Goal: Submit feedback/report problem

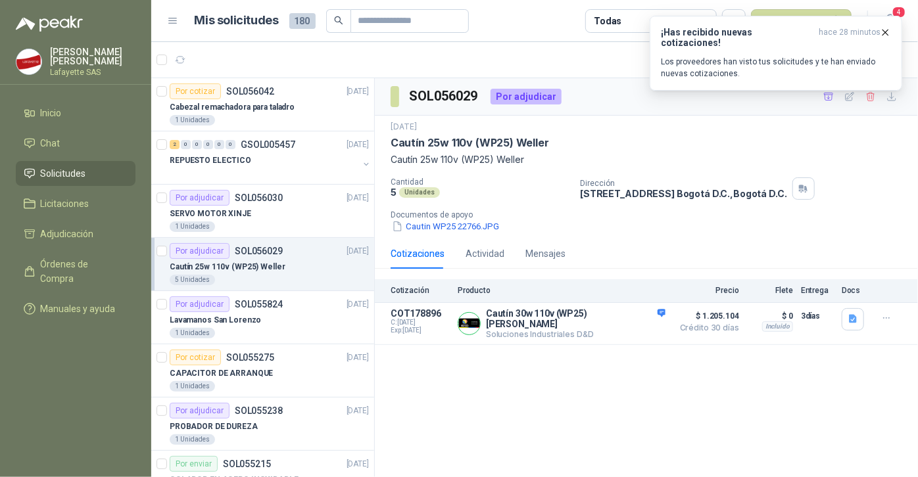
scroll to position [59, 0]
